Goal: Complete application form

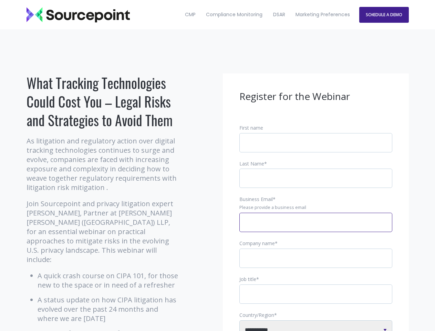
click at [316, 228] on input "Business Email *" at bounding box center [315, 221] width 153 height 19
